Goal: Task Accomplishment & Management: Use online tool/utility

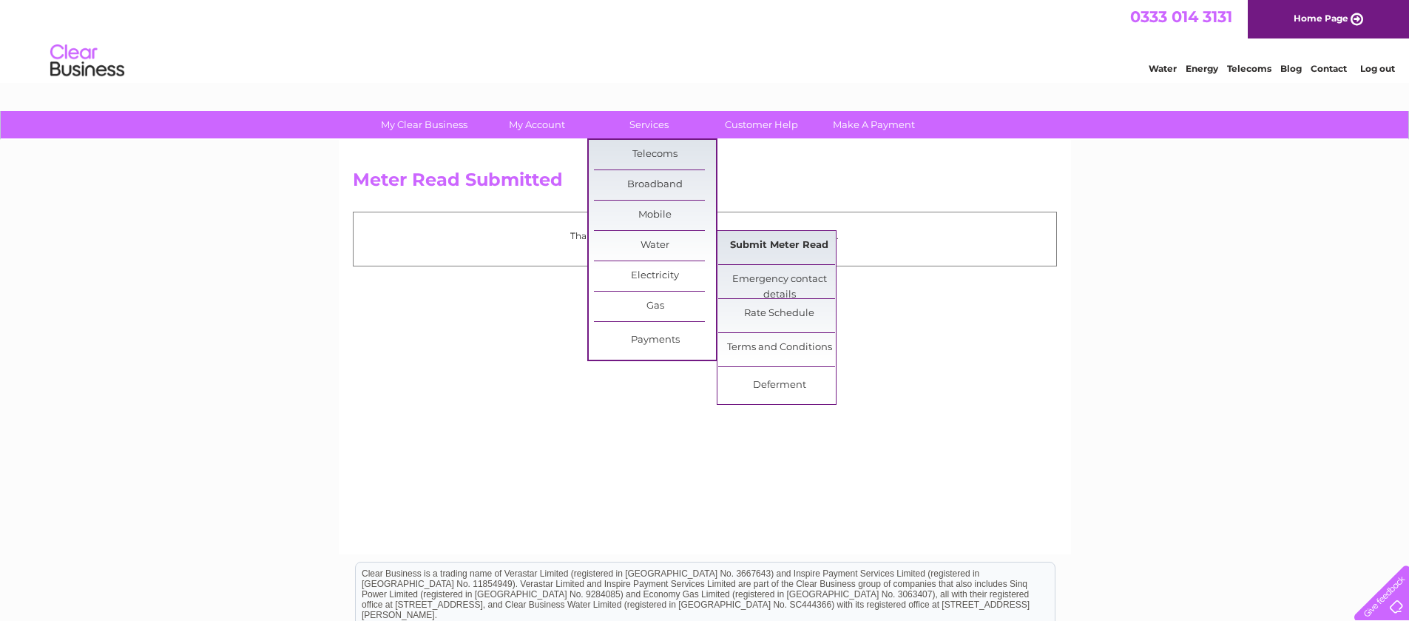
click at [750, 248] on link "Submit Meter Read" at bounding box center [779, 246] width 122 height 30
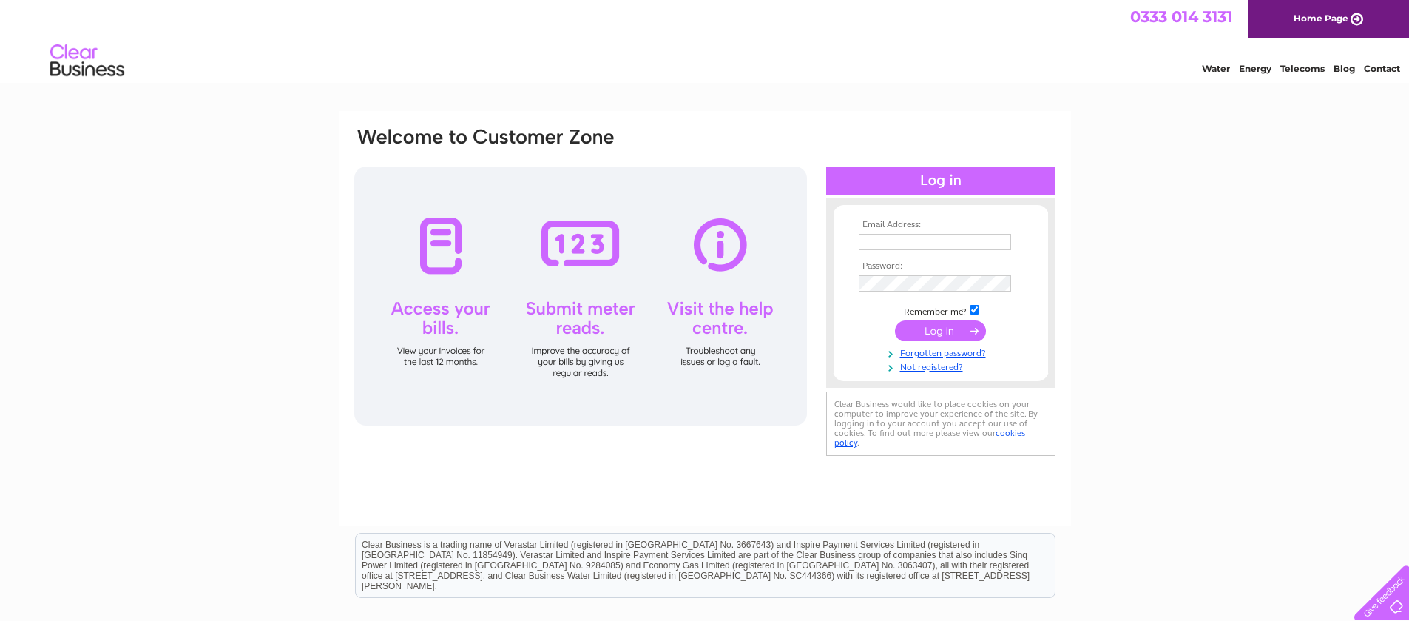
type input "[EMAIL_ADDRESS][DOMAIN_NAME]"
click at [938, 331] on input "submit" at bounding box center [940, 330] width 91 height 21
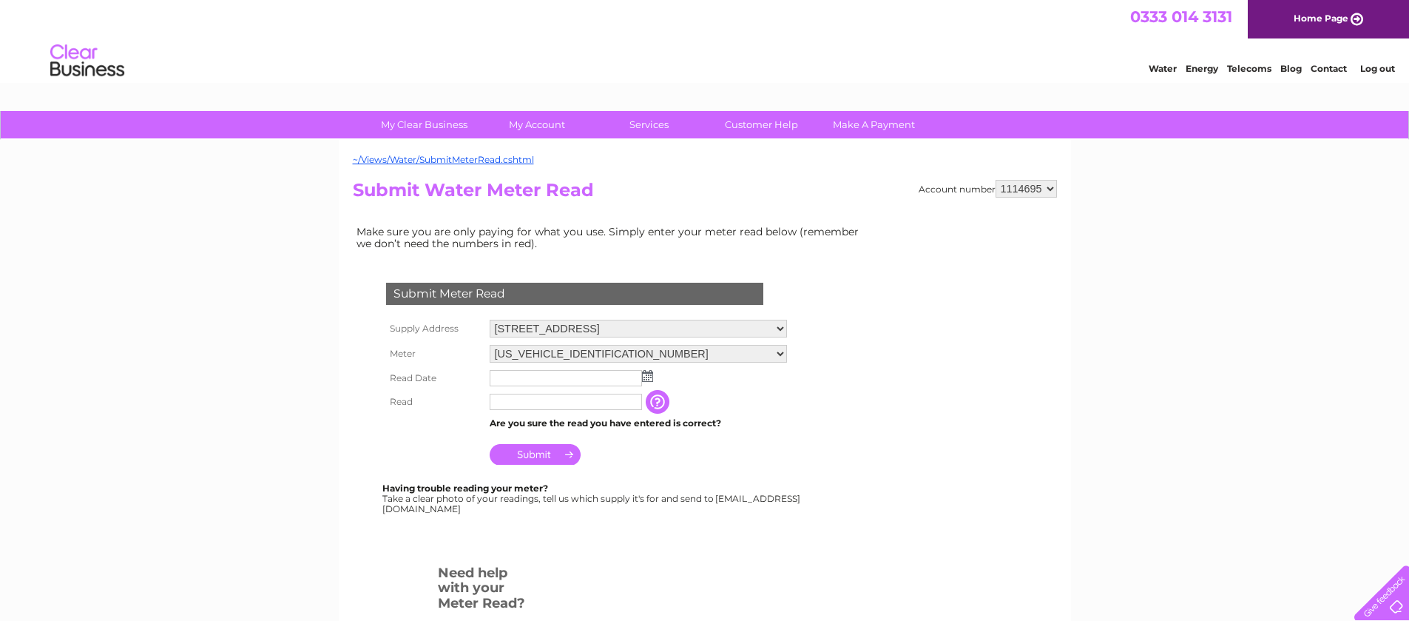
click at [537, 353] on select "[US_VEHICLE_IDENTIFICATION_NUMBER]" at bounding box center [638, 354] width 297 height 18
click at [490, 345] on select "[US_VEHICLE_IDENTIFICATION_NUMBER]" at bounding box center [638, 354] width 297 height 19
